Goal: Find contact information: Find contact information

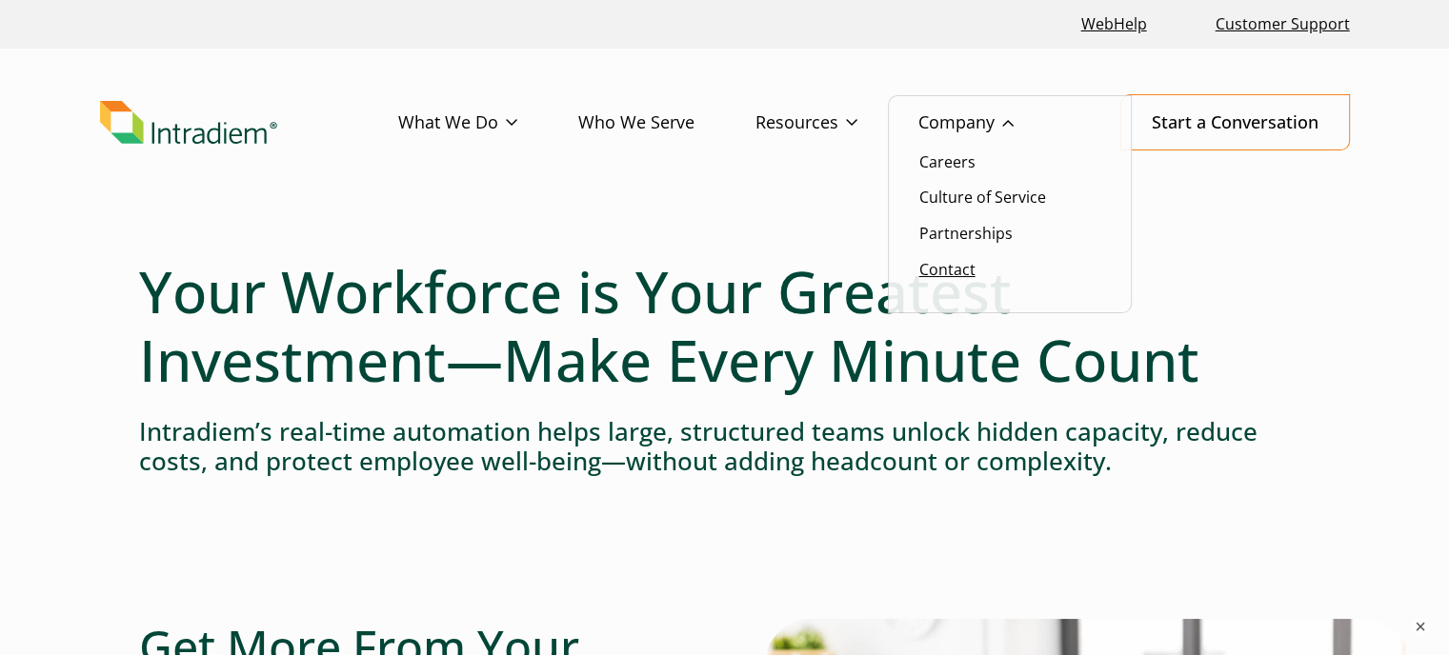
click at [950, 273] on link "Contact" at bounding box center [947, 269] width 56 height 21
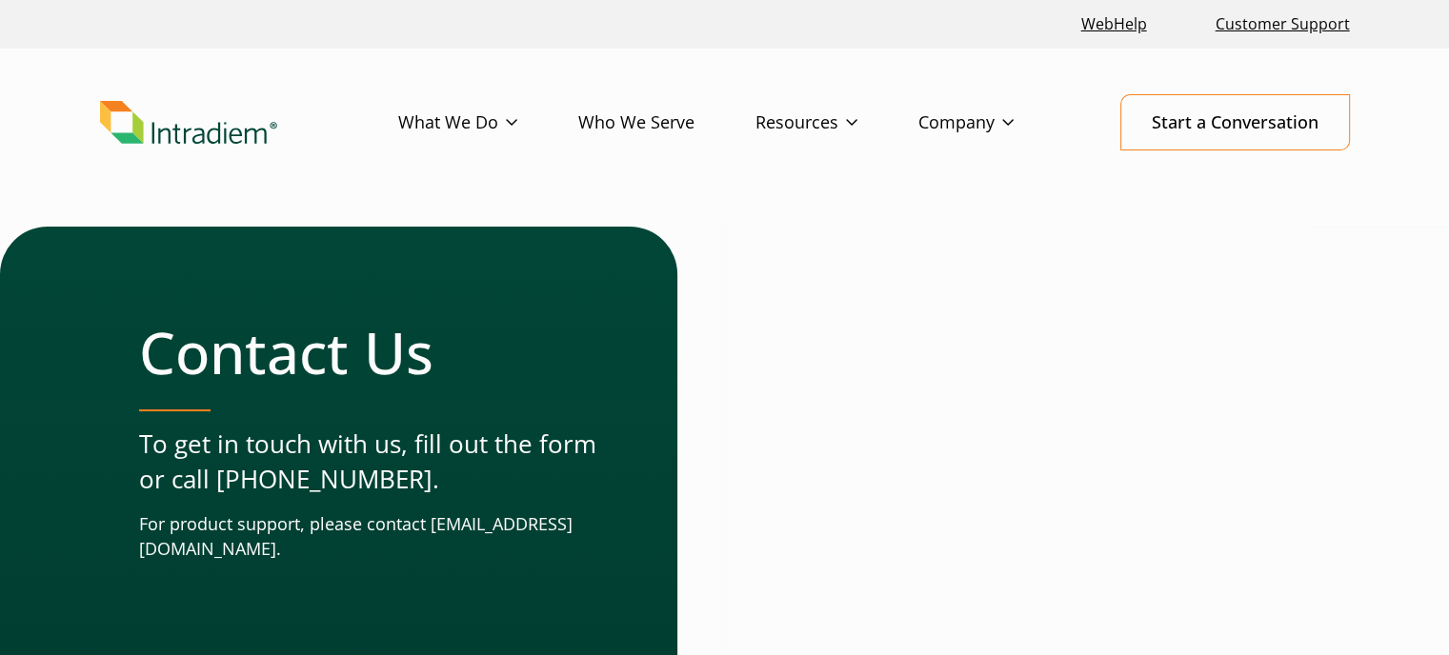
scroll to position [399, 0]
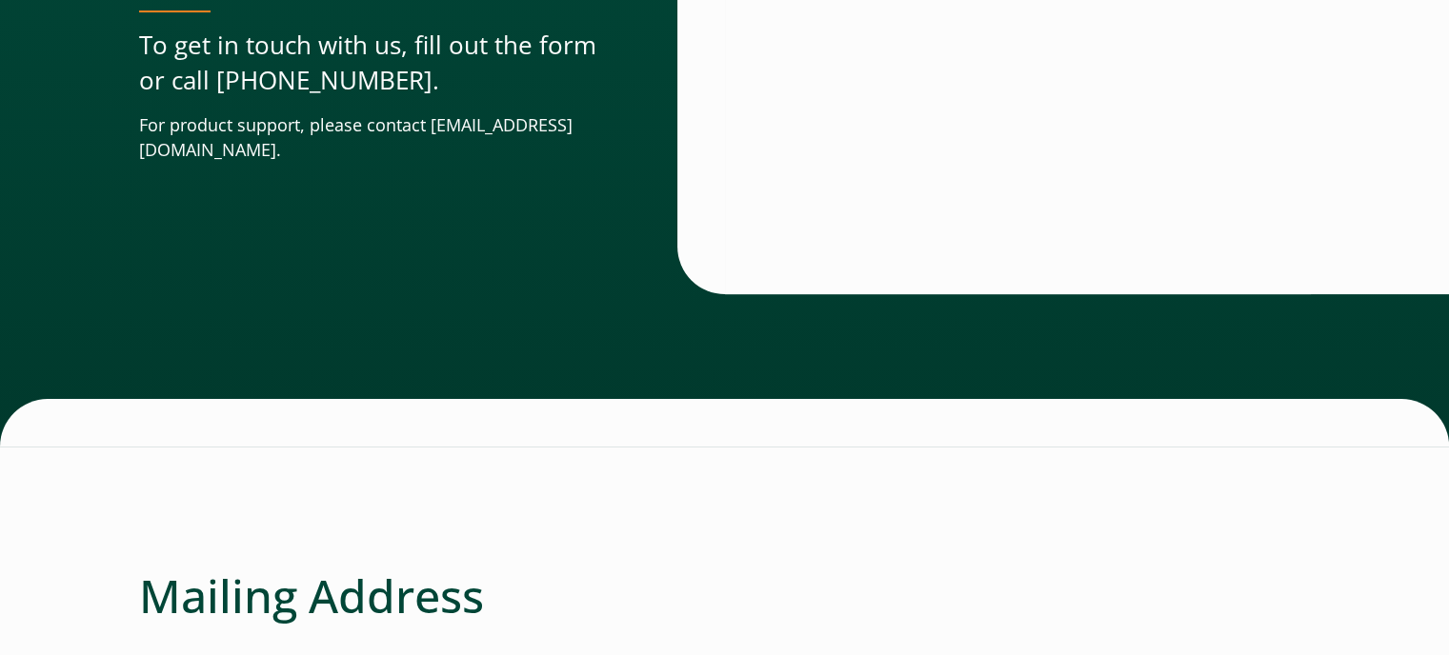
click at [188, 230] on div "Contact Us To get in touch with us, fill out the form or call [PHONE_NUMBER]. F…" at bounding box center [432, 41] width 586 height 427
